Goal: Navigation & Orientation: Understand site structure

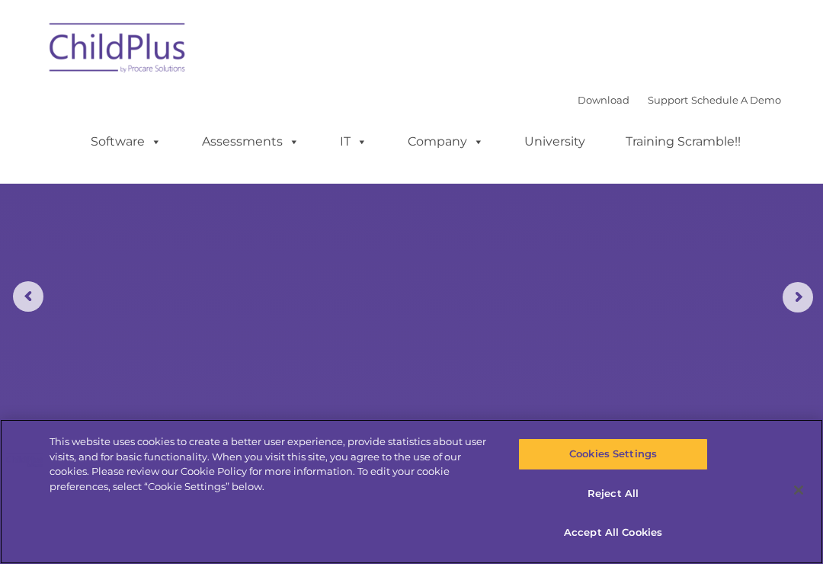
select select "MEDIUM"
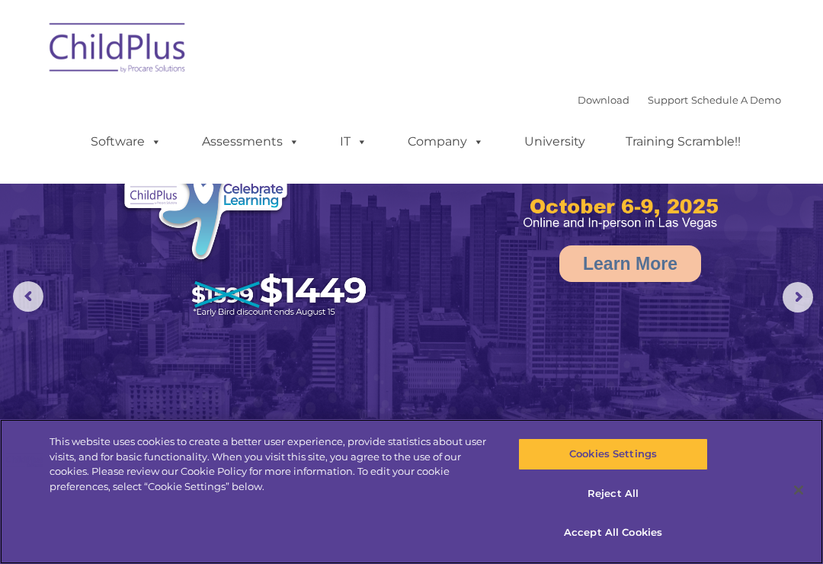
click at [644, 533] on button "Accept All Cookies" at bounding box center [612, 533] width 189 height 32
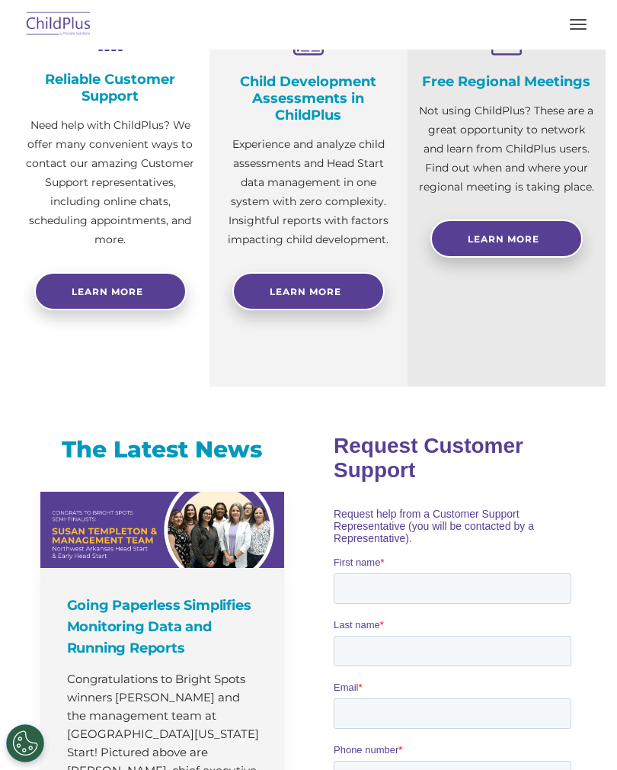
scroll to position [572, 0]
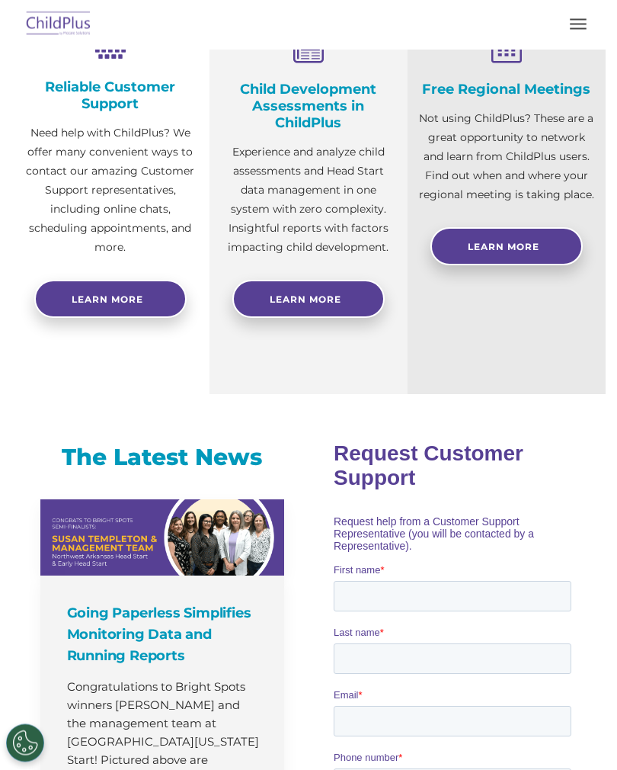
click at [566, 27] on button "button" at bounding box center [578, 24] width 32 height 24
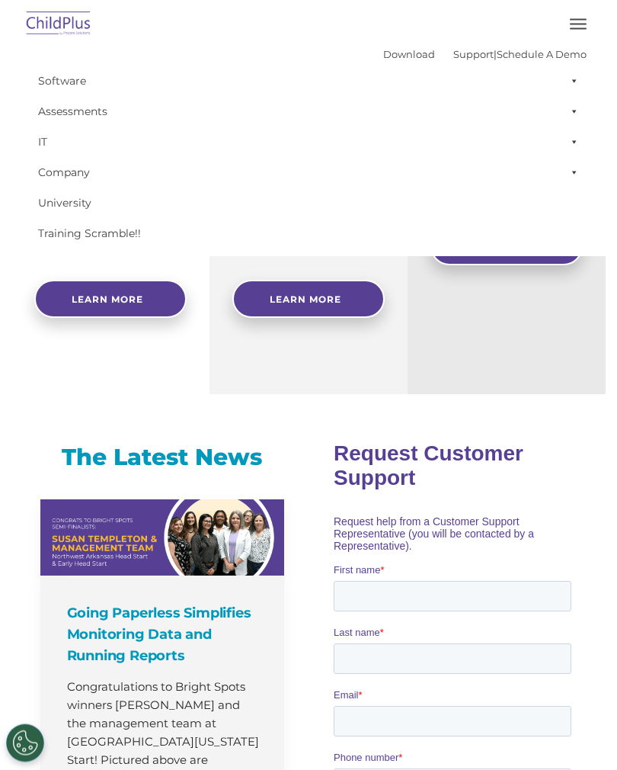
scroll to position [573, 0]
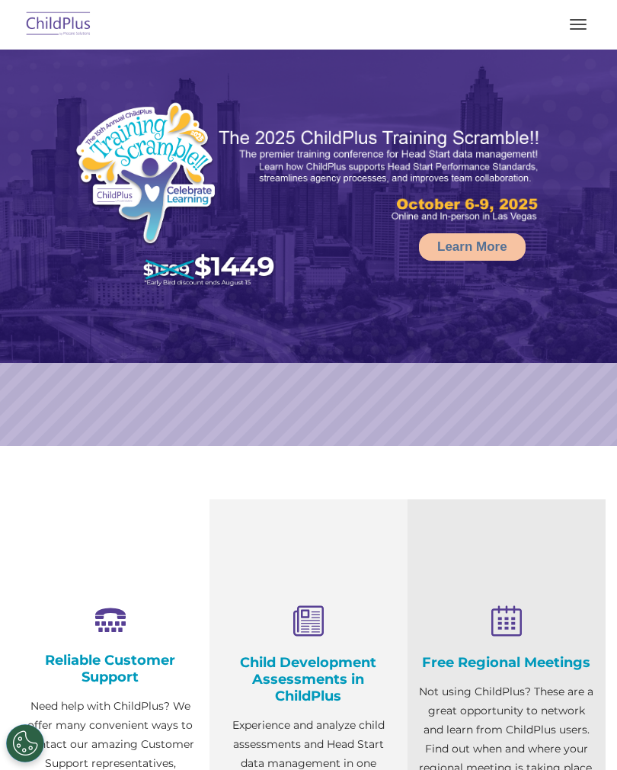
select select "MEDIUM"
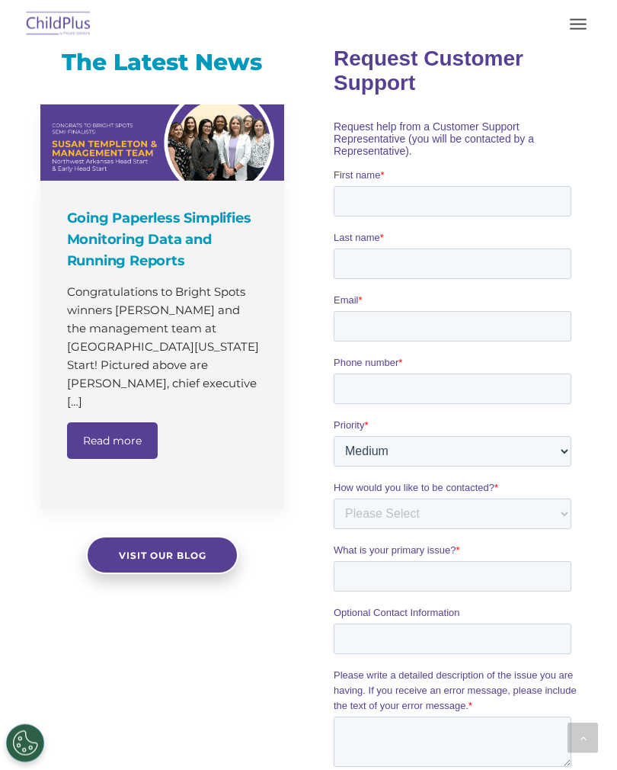
scroll to position [969, 0]
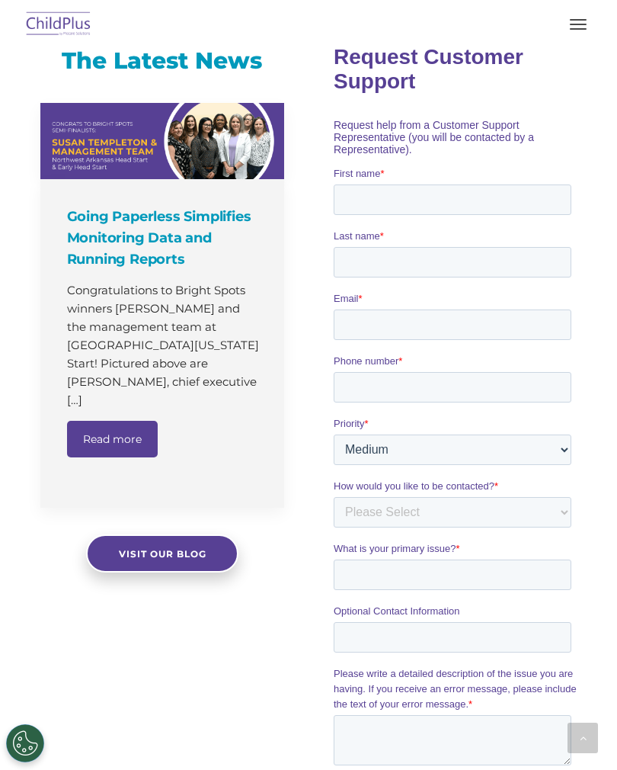
click at [563, 34] on button "button" at bounding box center [578, 24] width 32 height 24
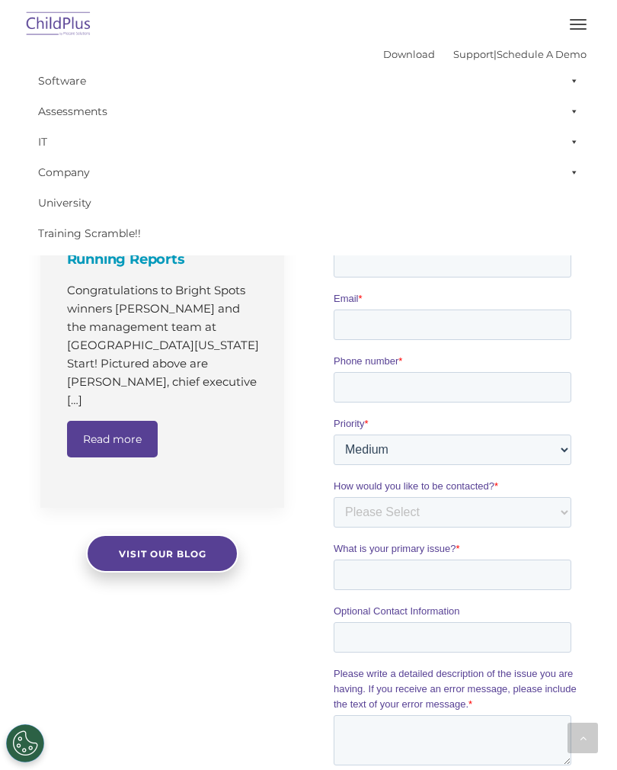
click at [567, 36] on button "button" at bounding box center [578, 24] width 32 height 24
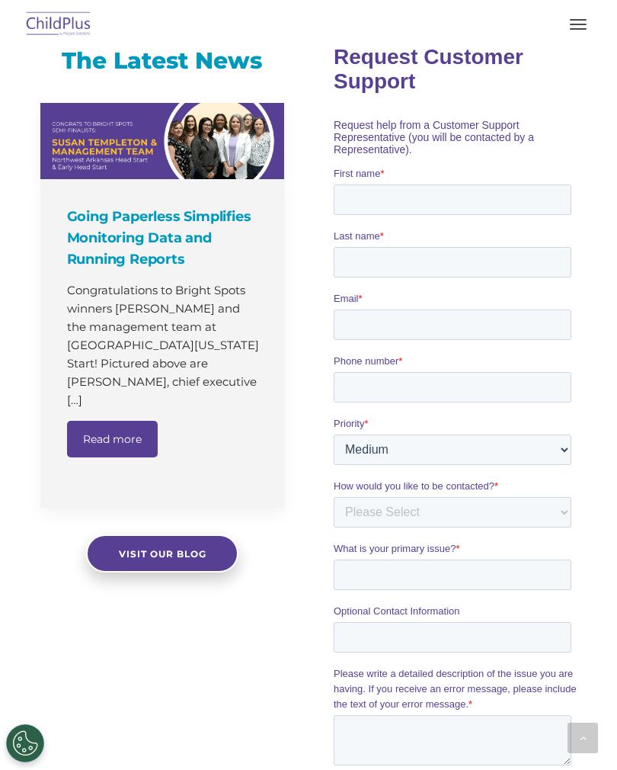
click at [572, 30] on button "button" at bounding box center [578, 24] width 32 height 24
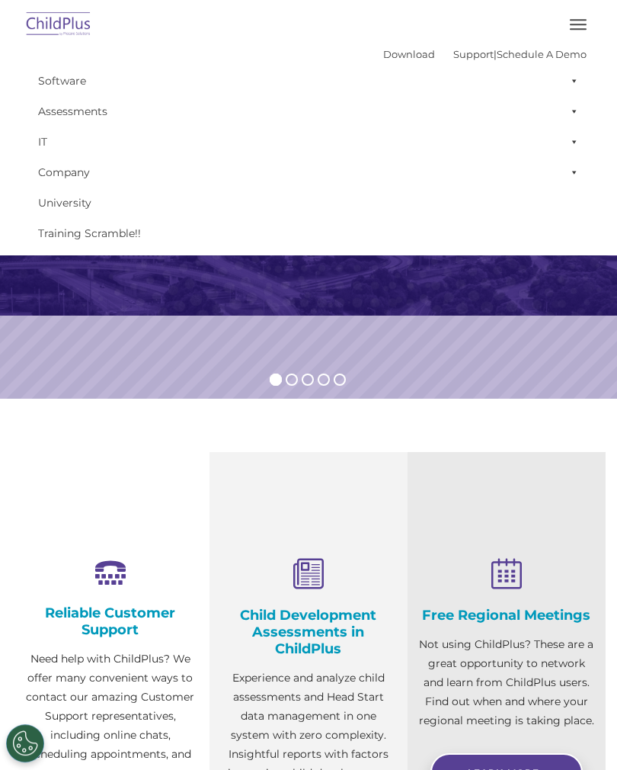
scroll to position [0, 0]
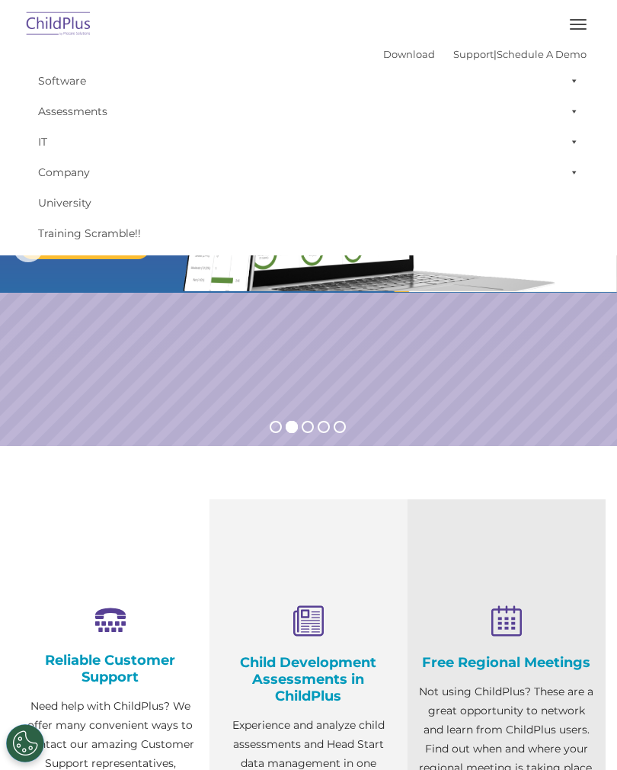
click at [568, 34] on button "button" at bounding box center [578, 24] width 32 height 24
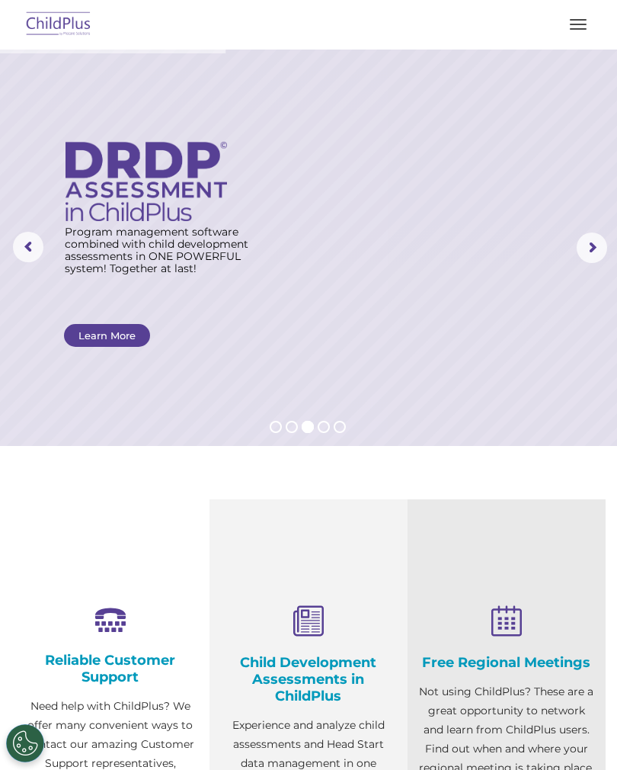
click at [574, 34] on button "button" at bounding box center [578, 24] width 32 height 24
